Goal: Find specific page/section: Find specific page/section

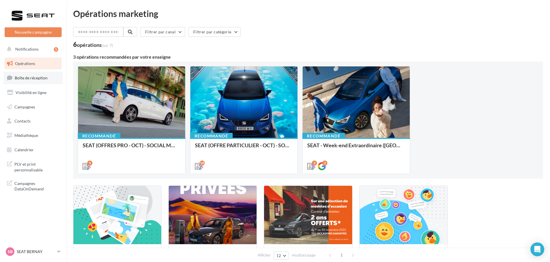
click at [52, 75] on link "Boîte de réception" at bounding box center [32, 78] width 59 height 12
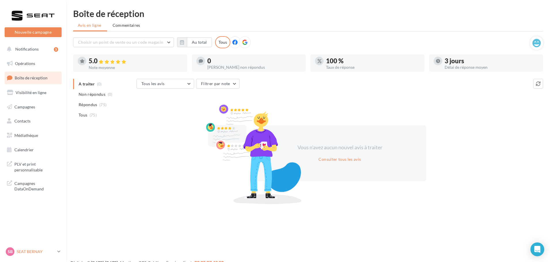
click at [26, 252] on p "SEAT BERNAY" at bounding box center [36, 252] width 38 height 6
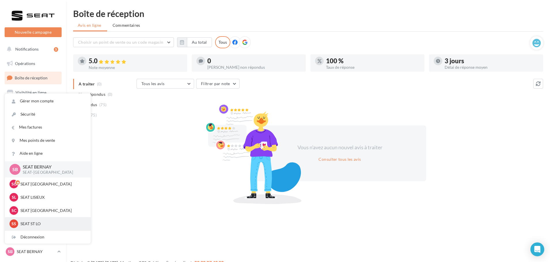
click at [31, 224] on p "SEAT ST LO" at bounding box center [51, 224] width 63 height 6
